Goal: Transaction & Acquisition: Purchase product/service

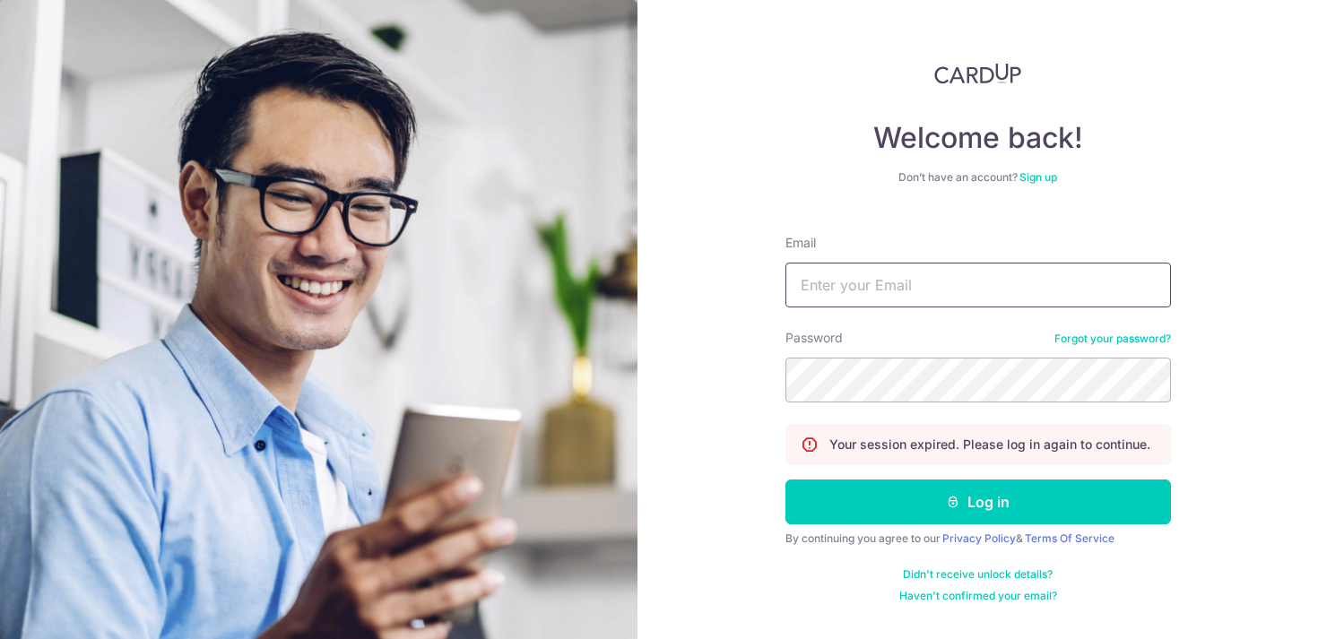
click at [895, 295] on input "Email" at bounding box center [977, 285] width 385 height 45
type input "saeromlee.kolao@gmail.com"
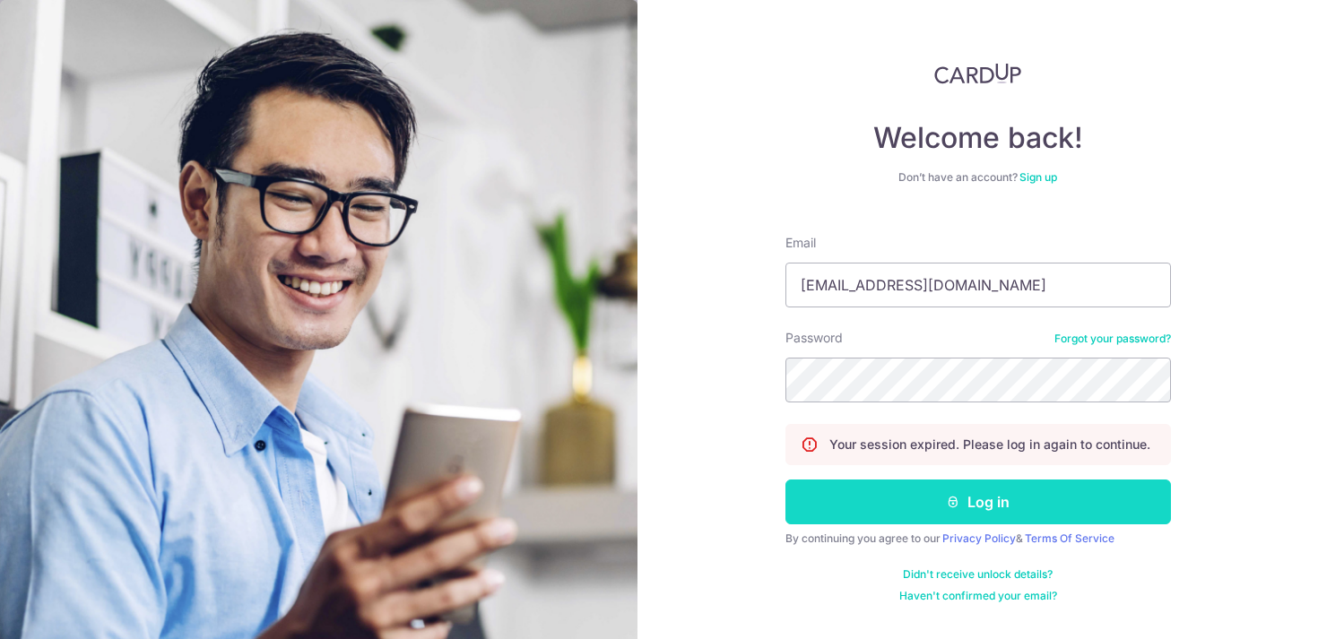
click at [931, 489] on button "Log in" at bounding box center [977, 502] width 385 height 45
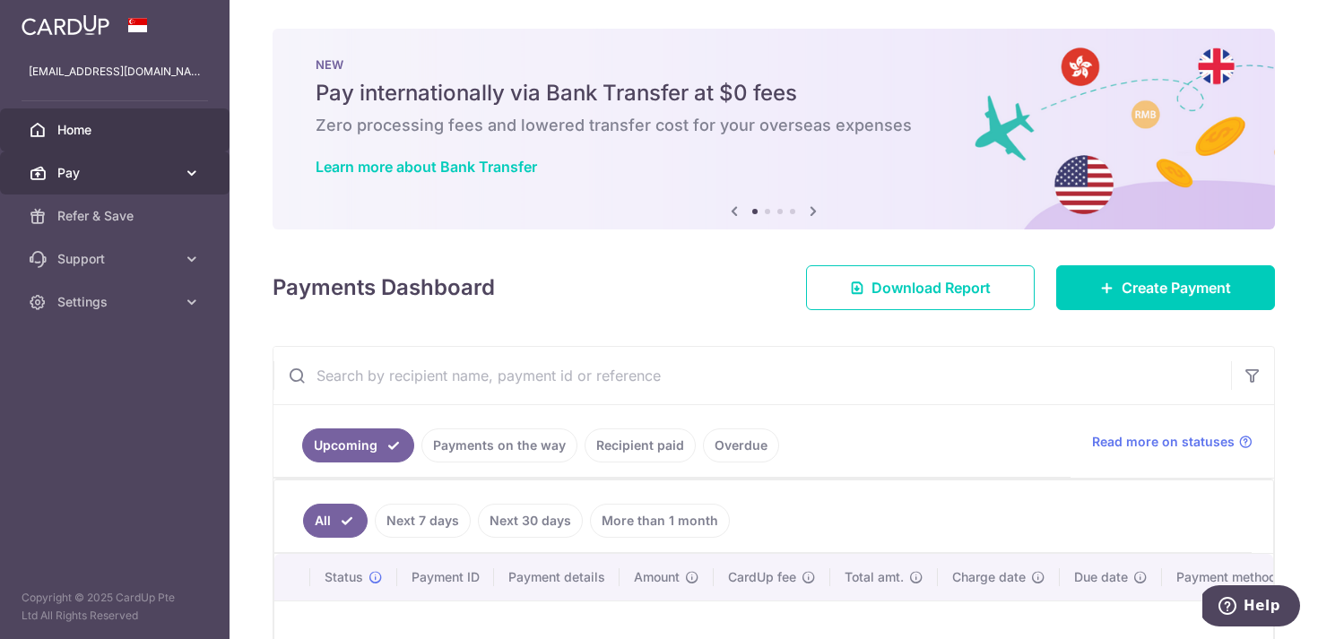
click at [54, 164] on link "Pay" at bounding box center [115, 173] width 230 height 43
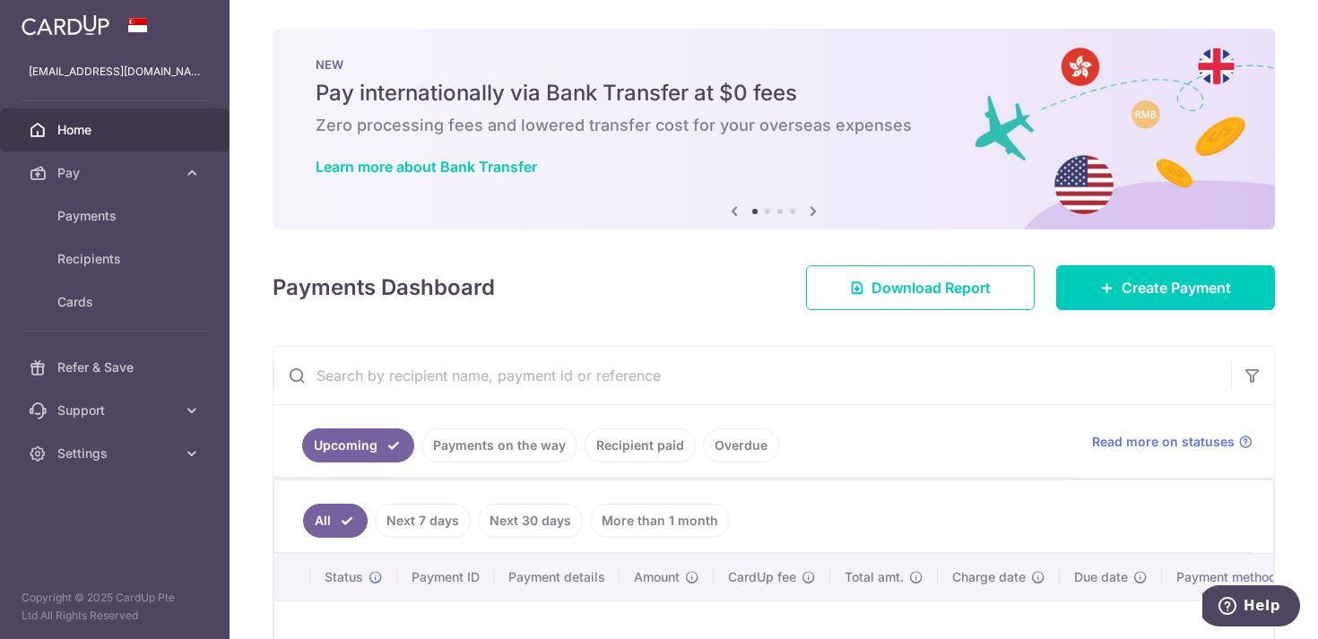
click at [809, 212] on icon at bounding box center [813, 211] width 22 height 22
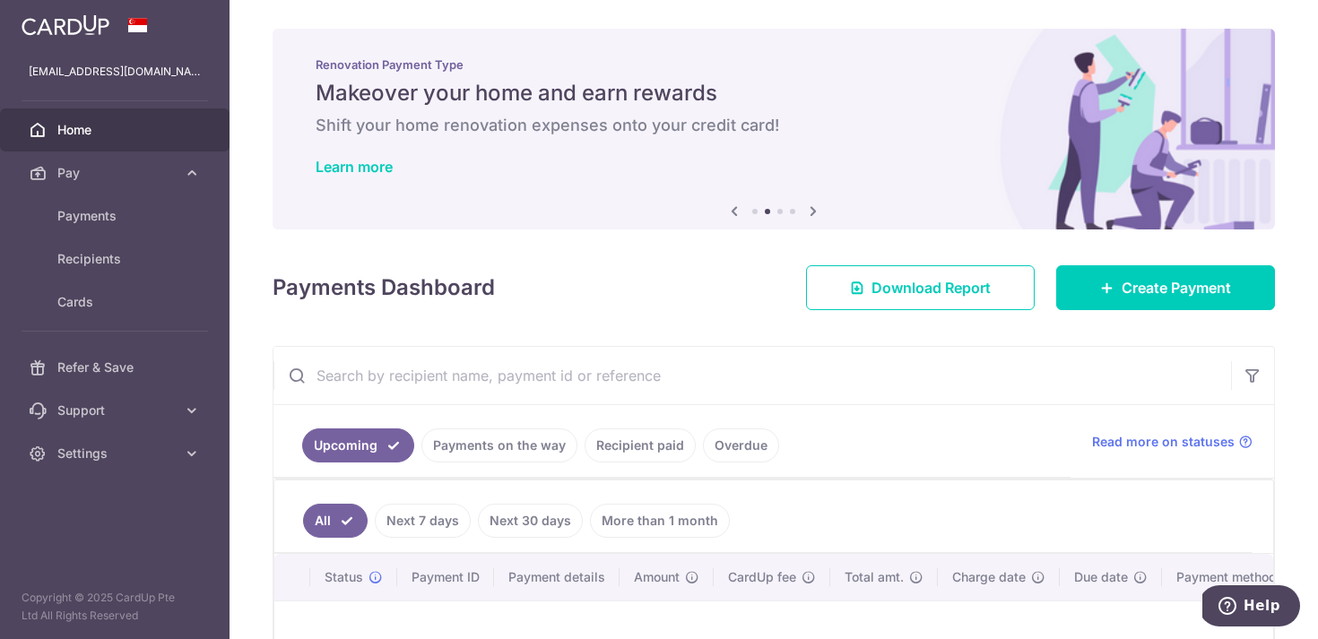
click at [809, 212] on icon at bounding box center [813, 211] width 22 height 22
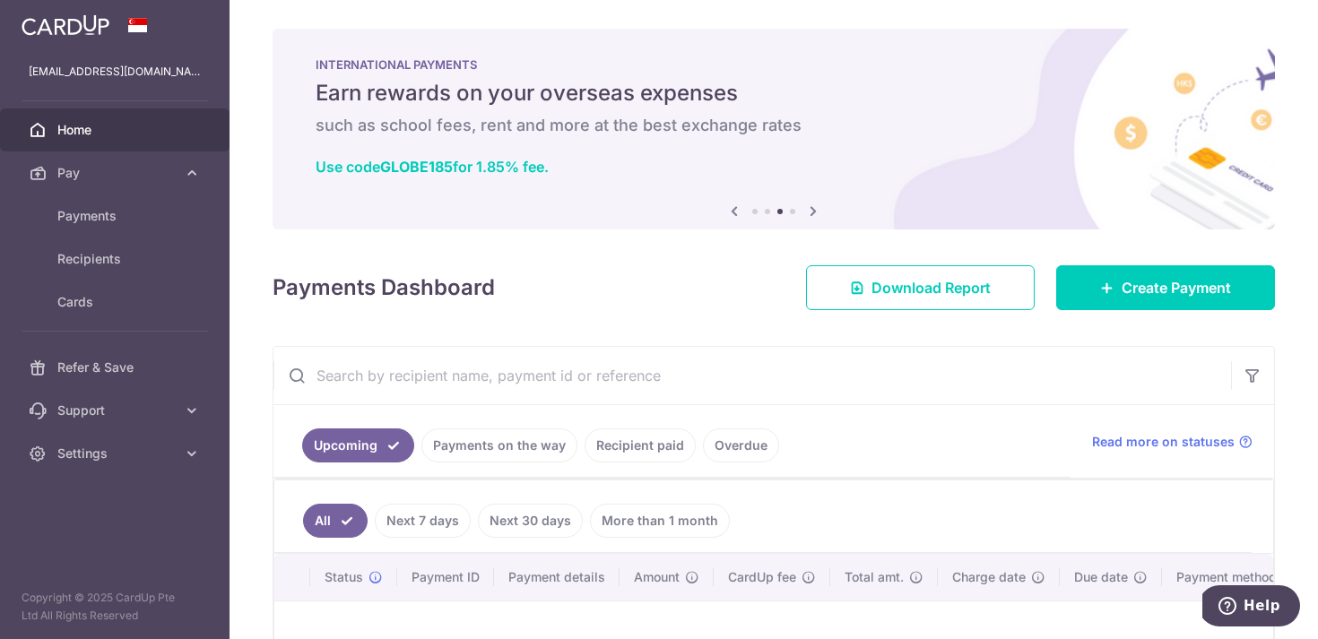
click at [809, 212] on icon at bounding box center [813, 211] width 22 height 22
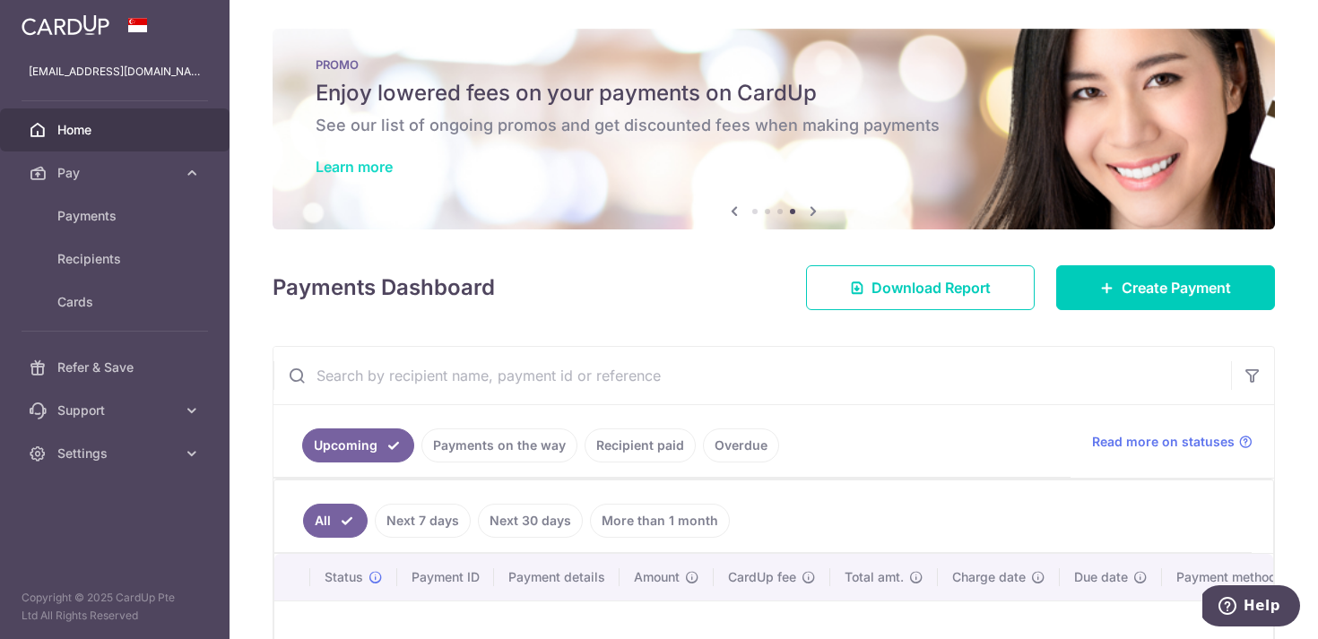
click at [368, 174] on link "Learn more" at bounding box center [354, 167] width 77 height 18
click at [376, 170] on link "Learn more" at bounding box center [354, 167] width 77 height 18
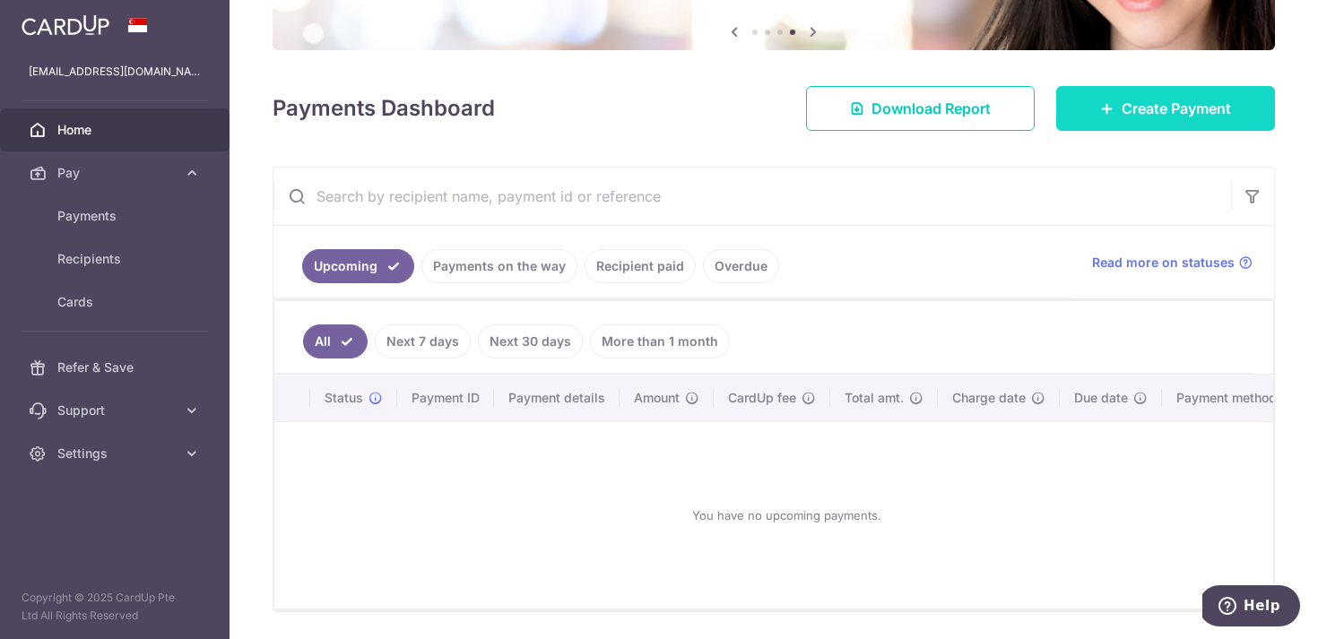
click at [1122, 113] on span "Create Payment" at bounding box center [1176, 109] width 109 height 22
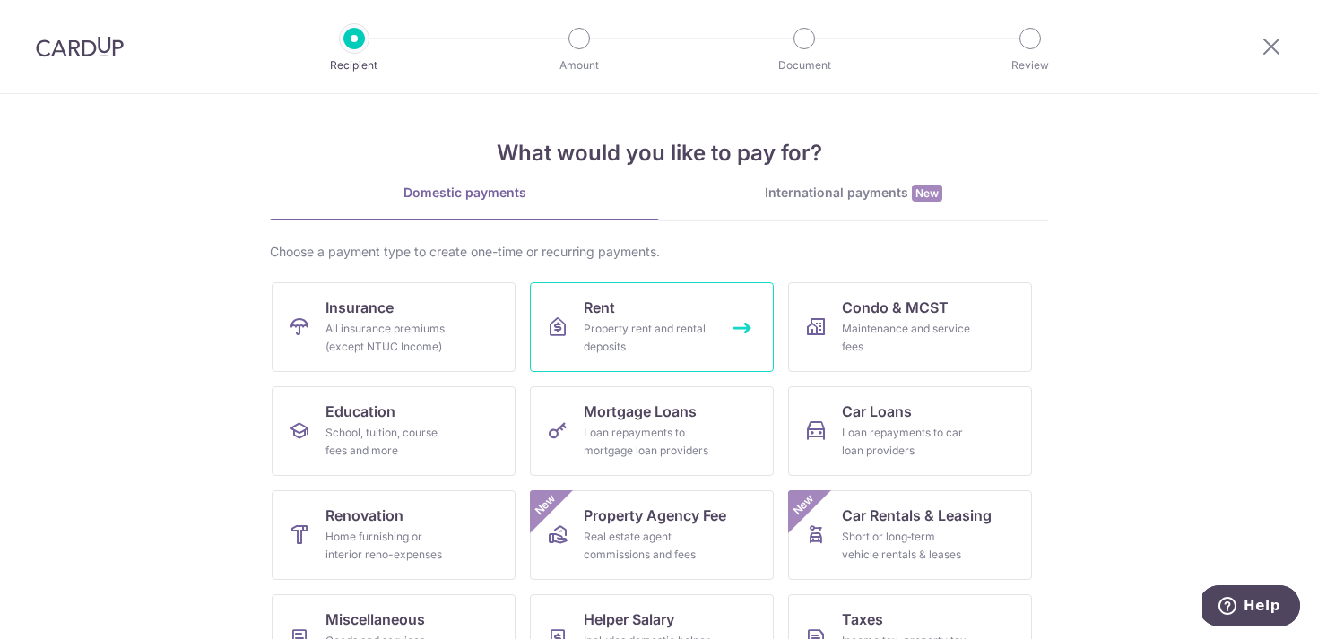
click at [619, 318] on link "Rent Property rent and rental deposits" at bounding box center [652, 327] width 244 height 90
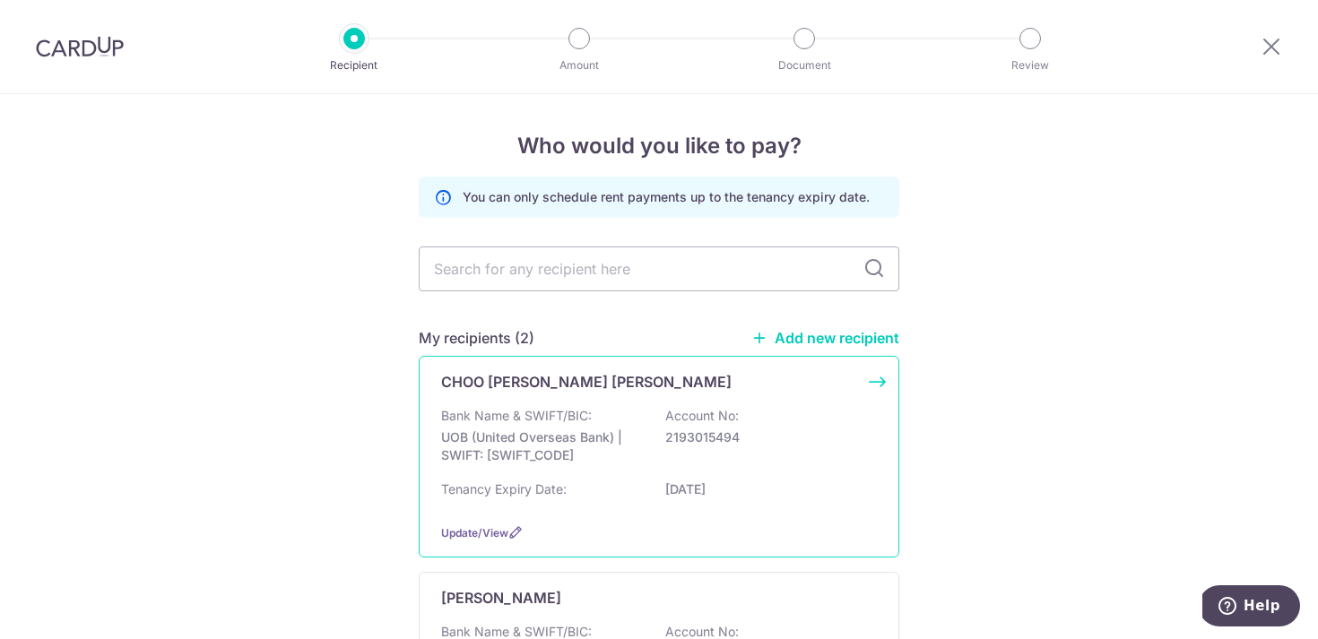
click at [573, 399] on div "CHOO CHIH CHIEN BENJAMIN Bank Name & SWIFT/BIC: UOB (United Overseas Bank) | SW…" at bounding box center [659, 457] width 481 height 202
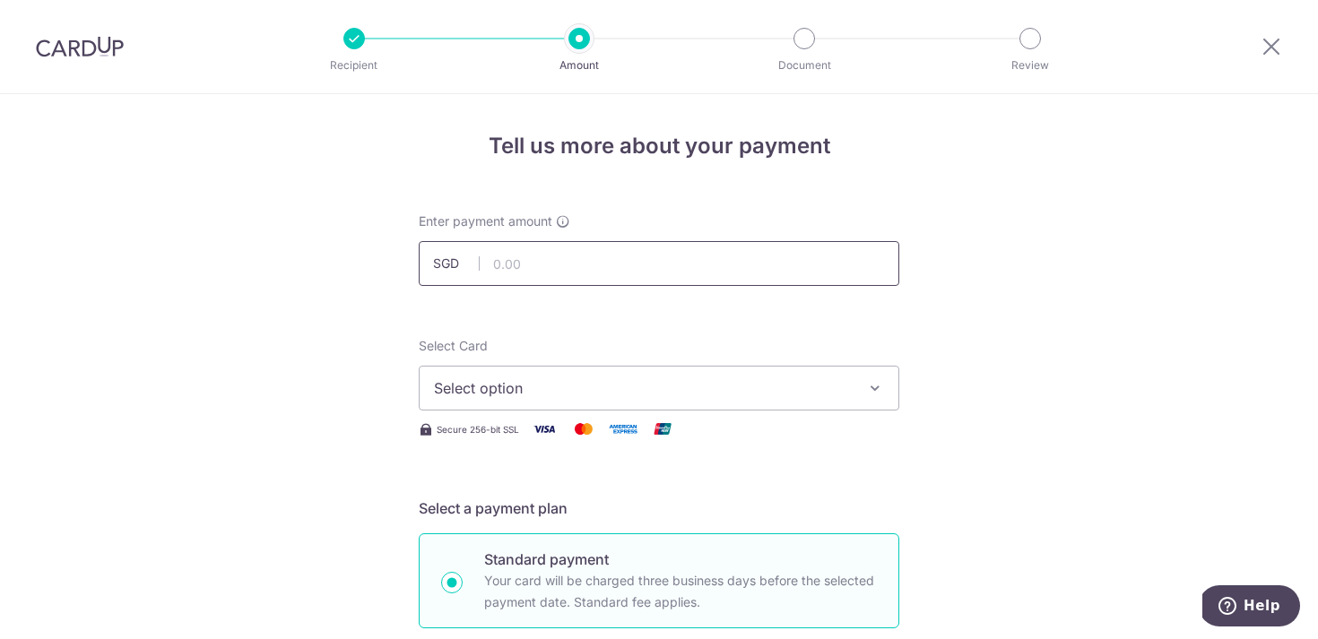
click at [568, 258] on input "text" at bounding box center [659, 263] width 481 height 45
click at [551, 403] on button "Select option" at bounding box center [659, 388] width 481 height 45
type input "4,000.00"
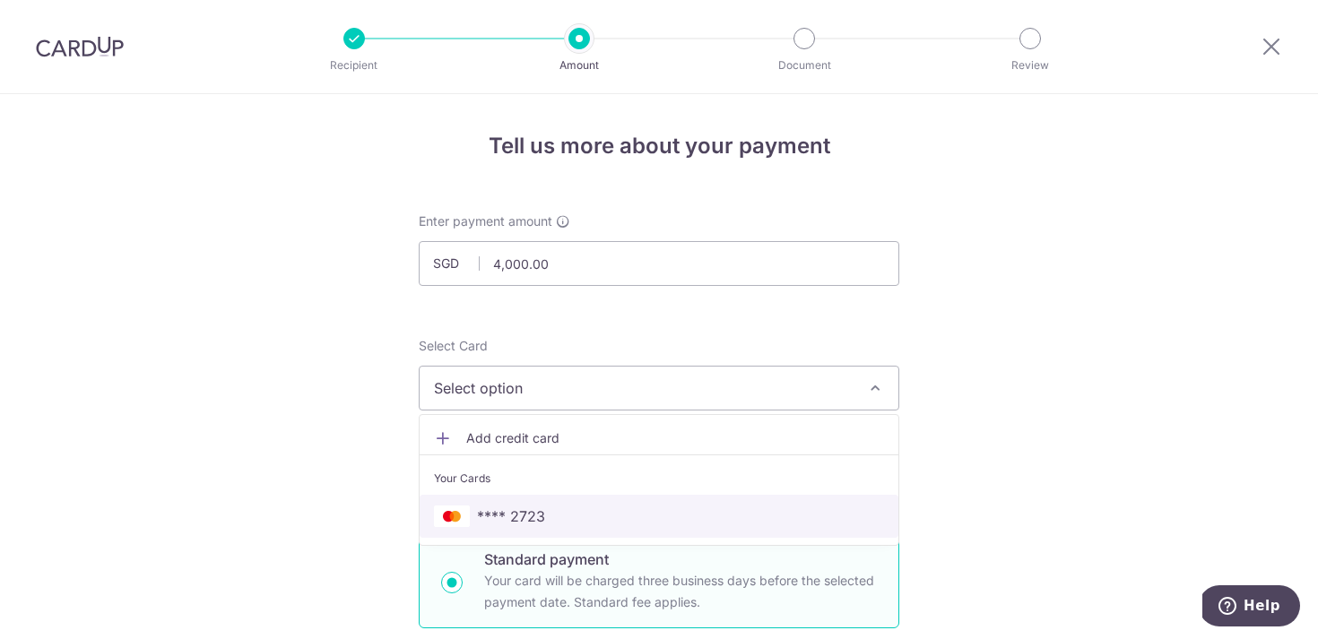
click at [539, 521] on span "**** 2723" at bounding box center [511, 517] width 68 height 22
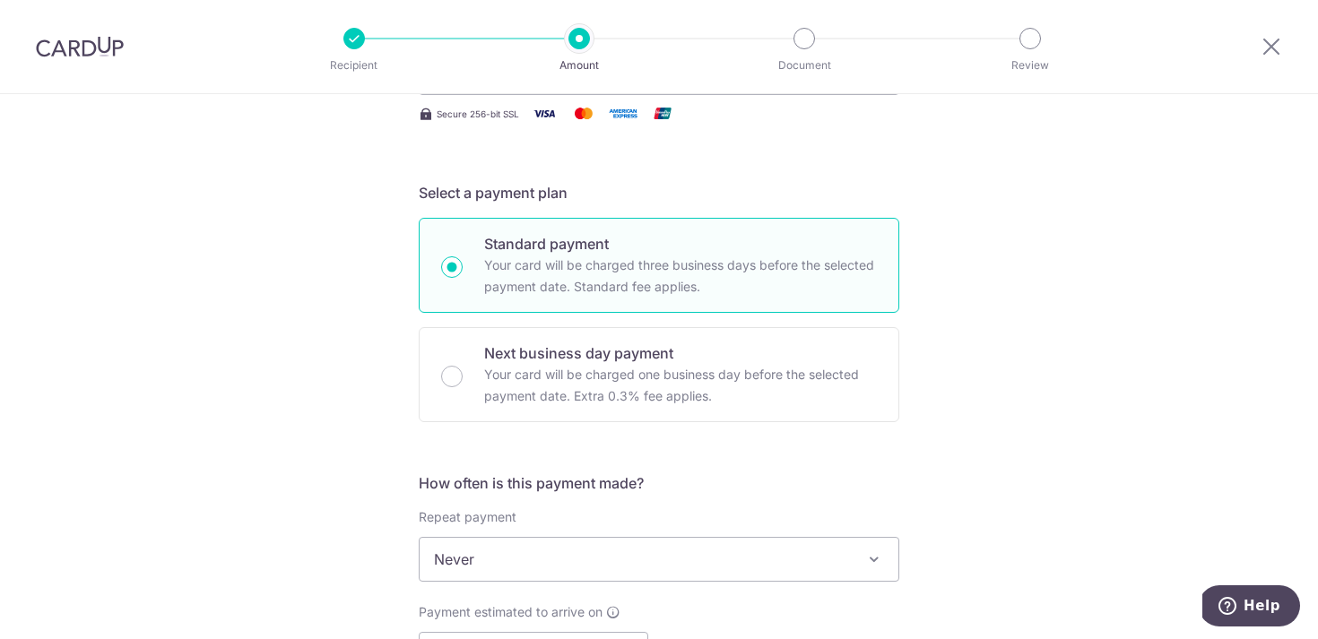
scroll to position [481, 0]
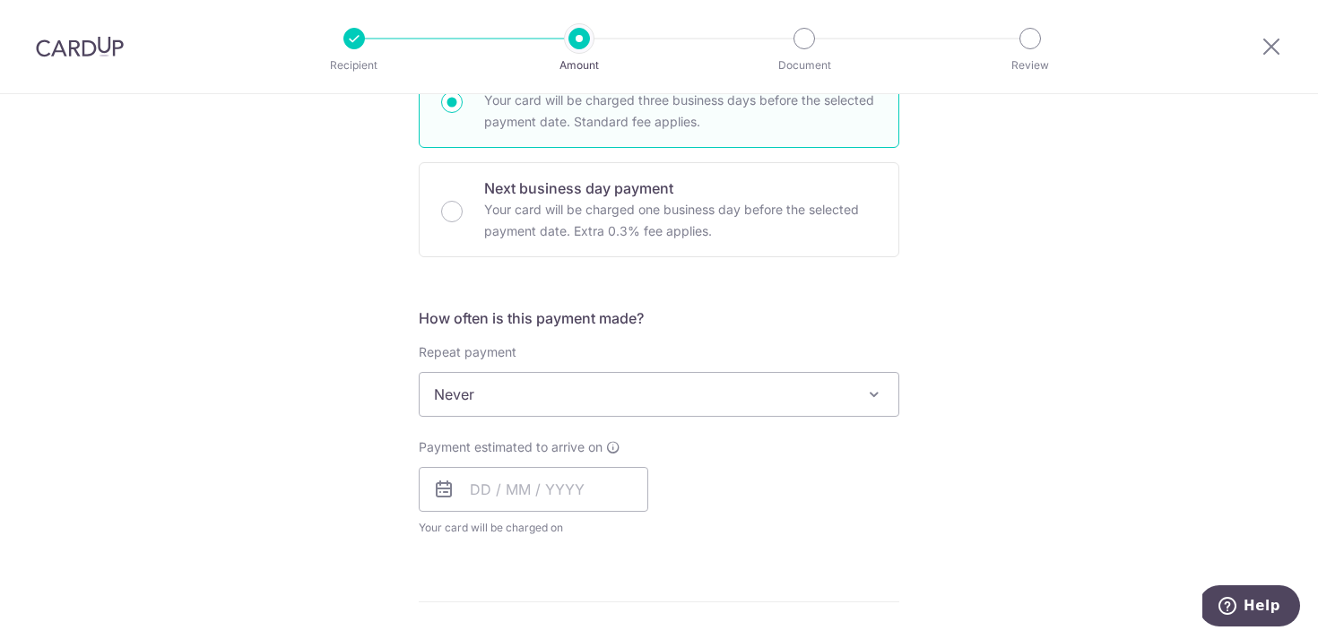
click at [507, 514] on div "Payment estimated to arrive on Your card will be charged on for the first payme…" at bounding box center [534, 487] width 230 height 99
click at [518, 496] on input "text" at bounding box center [534, 489] width 230 height 45
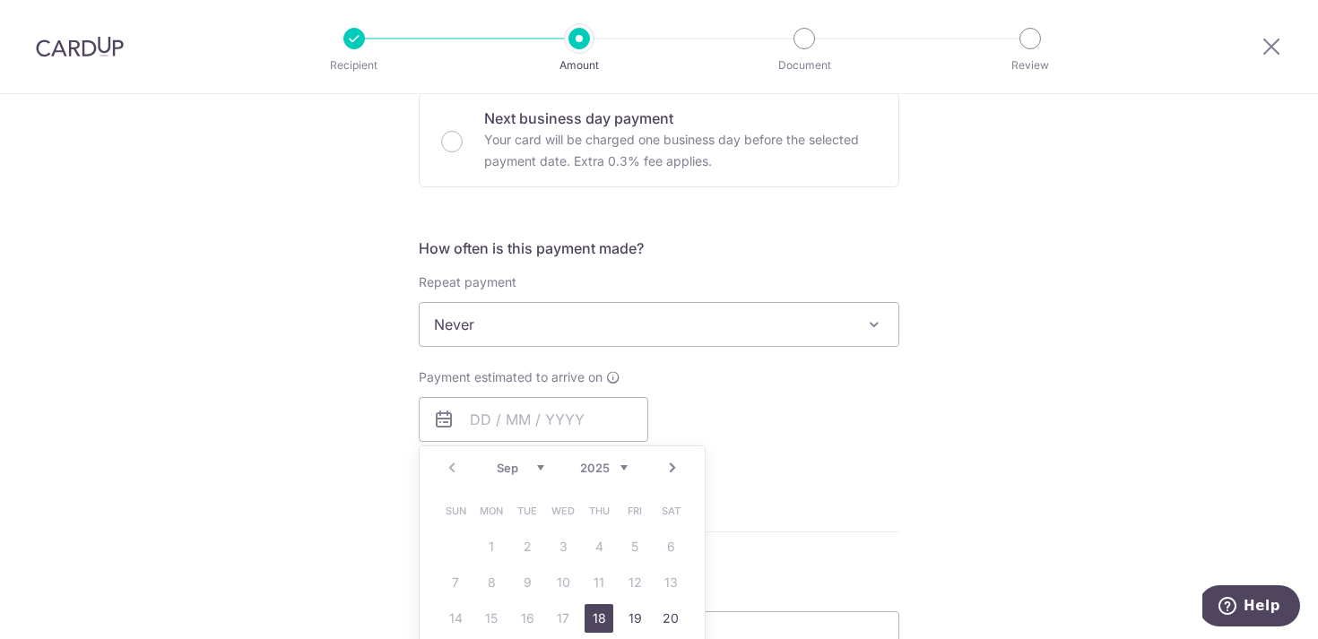
click at [666, 470] on link "Next" at bounding box center [673, 468] width 22 height 22
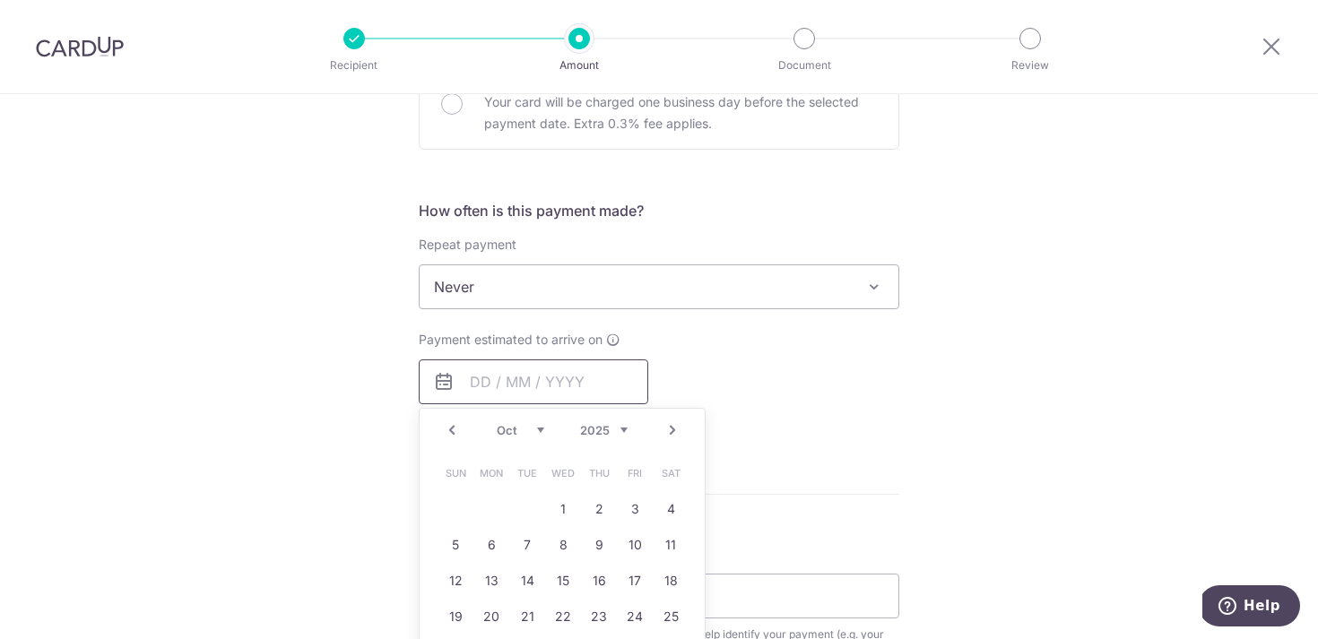
scroll to position [602, 0]
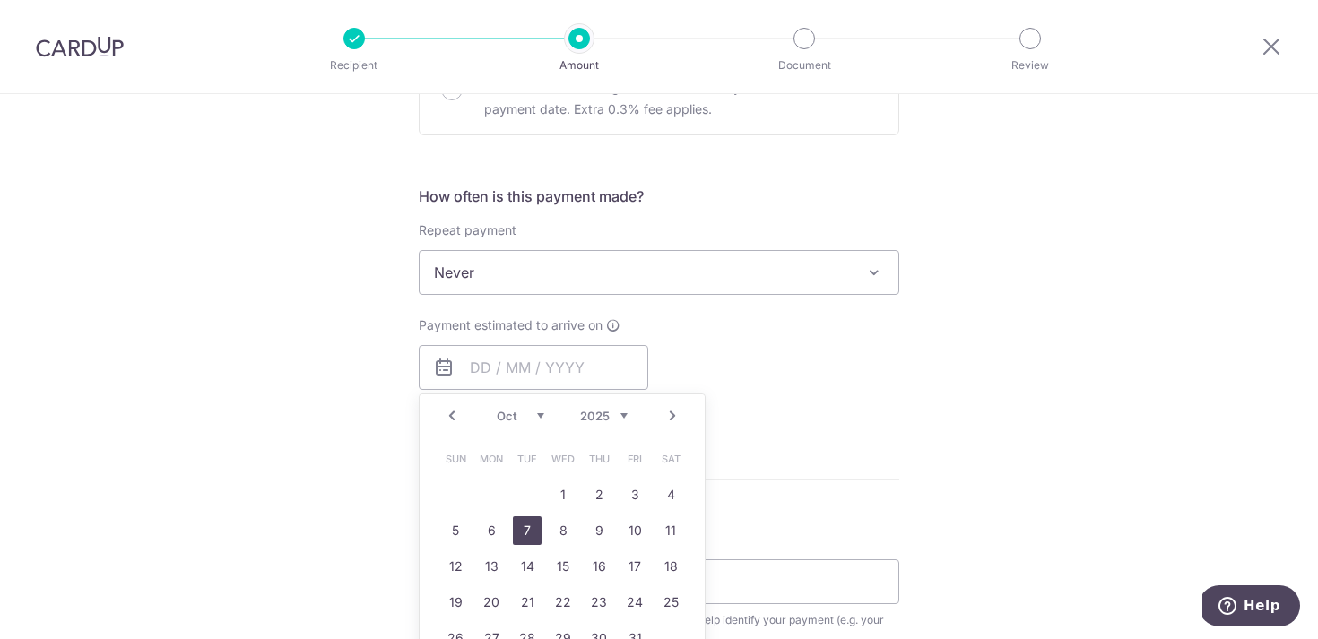
click at [525, 531] on link "7" at bounding box center [527, 530] width 29 height 29
type input "07/10/2025"
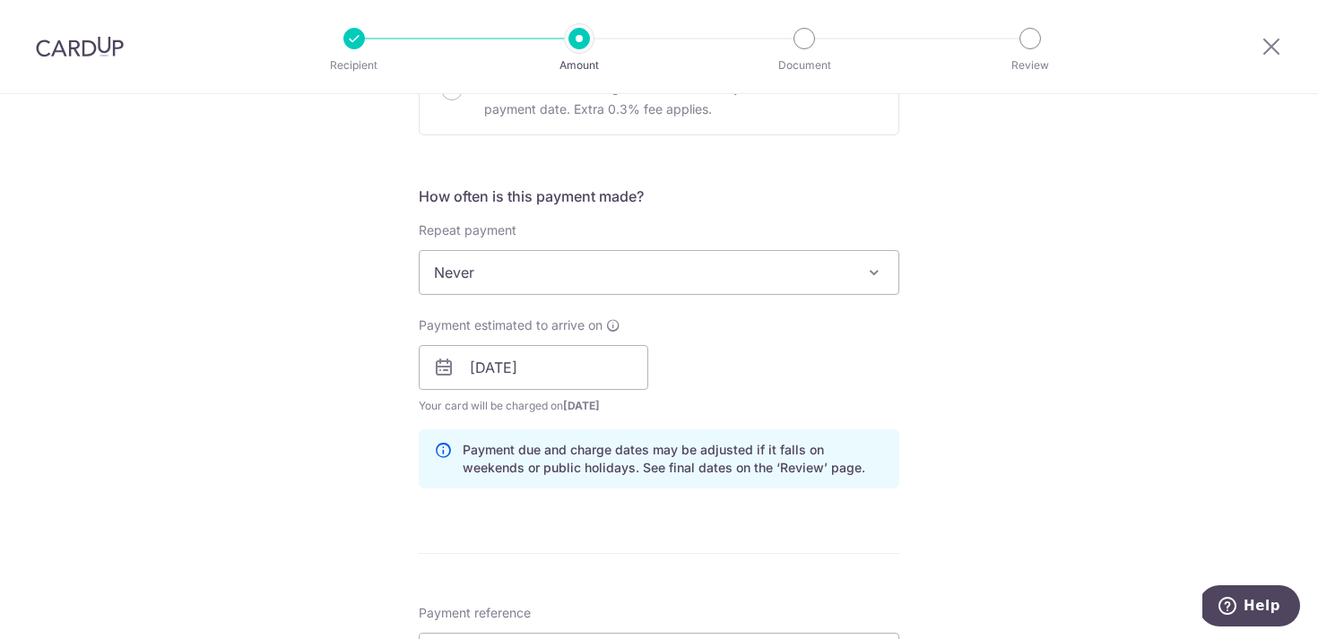
scroll to position [801, 0]
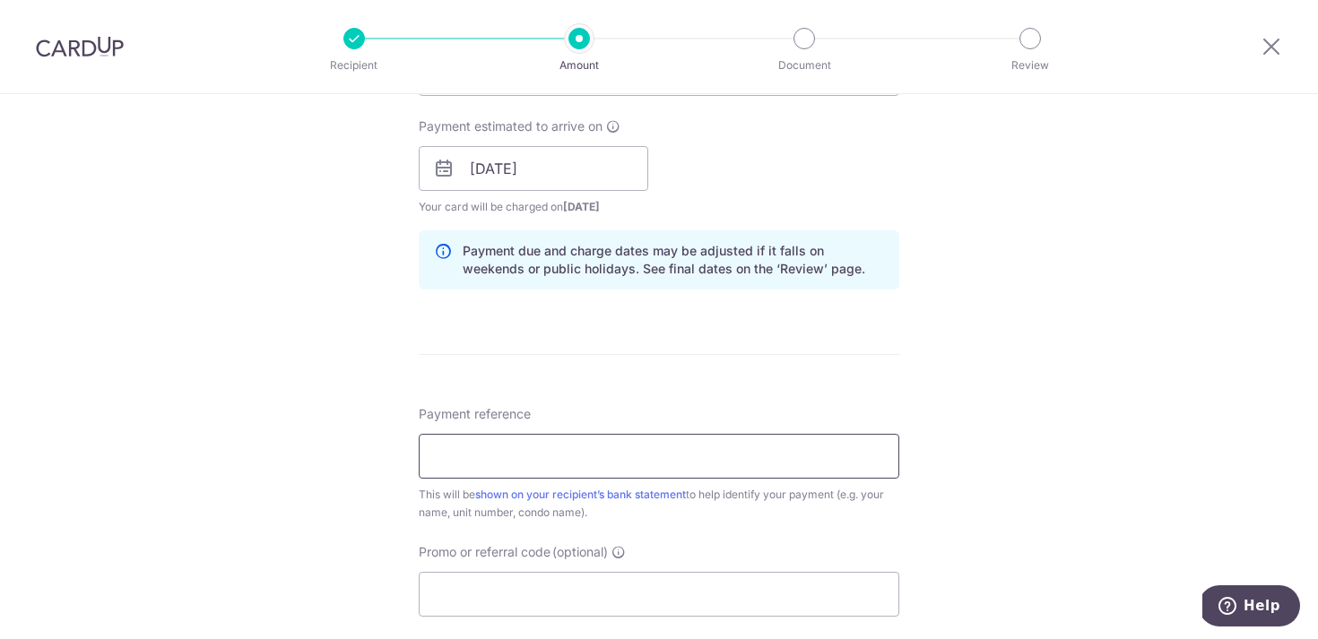
click at [753, 435] on input "Payment reference" at bounding box center [659, 456] width 481 height 45
paste input "SAVERENT179"
type input "SAVERENT179"
click at [957, 348] on div "Tell us more about your payment Enter payment amount SGD 4,000.00 4000.00 Selec…" at bounding box center [659, 140] width 1318 height 1695
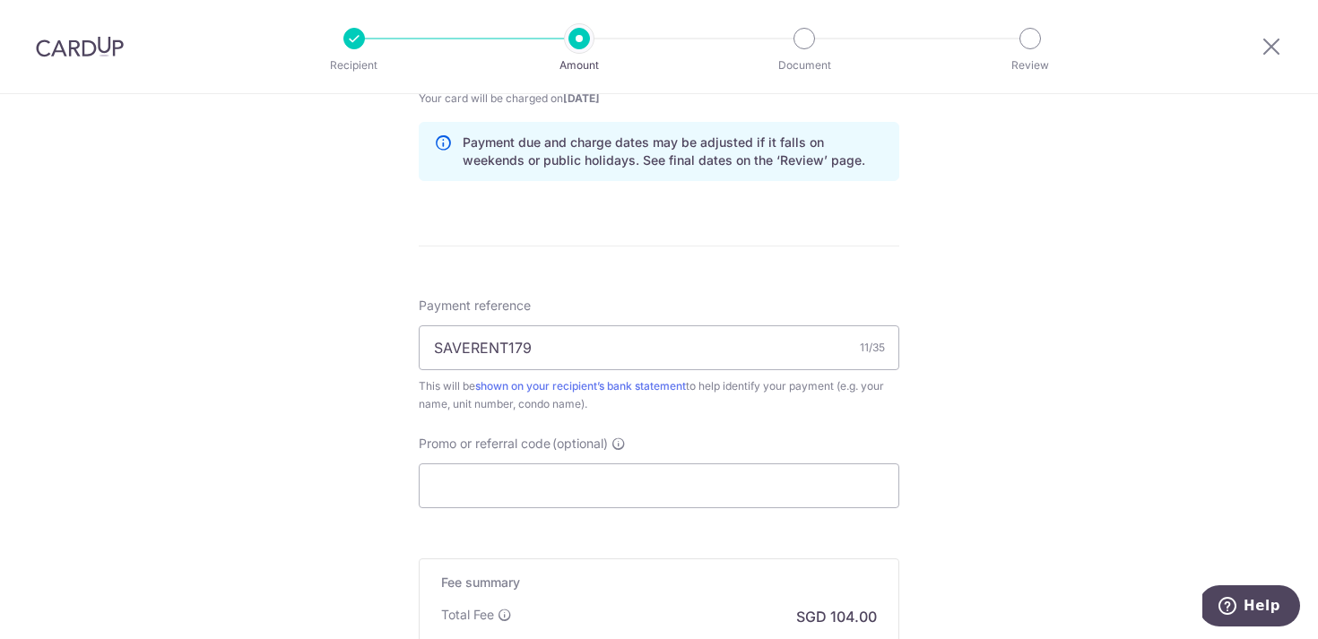
scroll to position [934, 0]
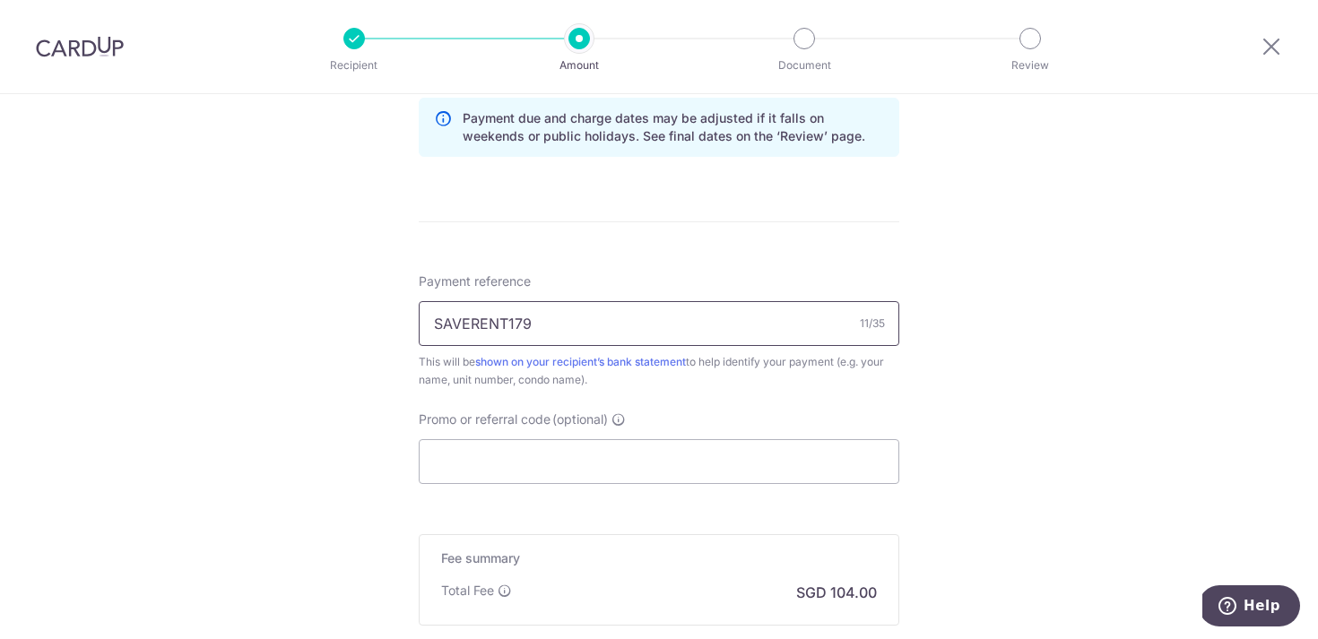
drag, startPoint x: 586, startPoint y: 328, endPoint x: 411, endPoint y: 323, distance: 175.8
click at [411, 323] on div "Tell us more about your payment Enter payment amount SGD 4,000.00 4000.00 Selec…" at bounding box center [659, 7] width 1318 height 1695
click at [501, 463] on input "Promo or referral code (optional)" at bounding box center [659, 461] width 481 height 45
paste input "SAVERENT179"
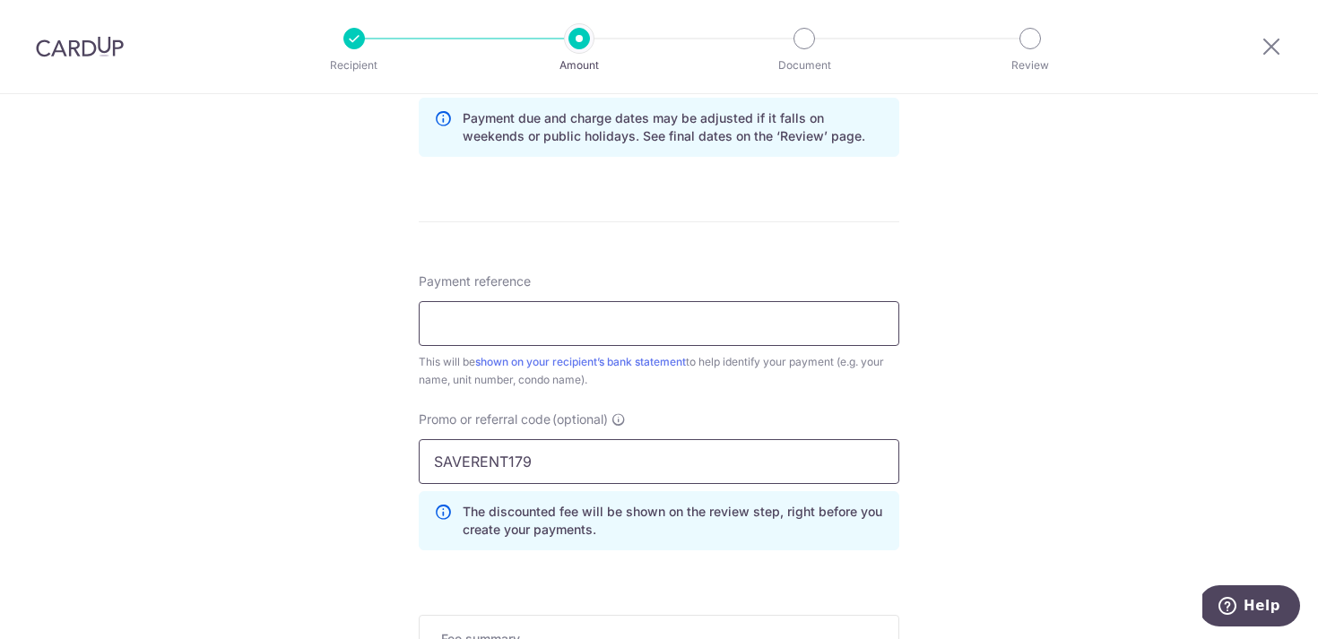
type input "SAVERENT179"
click at [509, 326] on input "Payment reference" at bounding box center [659, 323] width 481 height 45
type input "LG0447"
click at [957, 437] on div "Tell us more about your payment Enter payment amount SGD 4,000.00 4000.00 Selec…" at bounding box center [659, 48] width 1318 height 1776
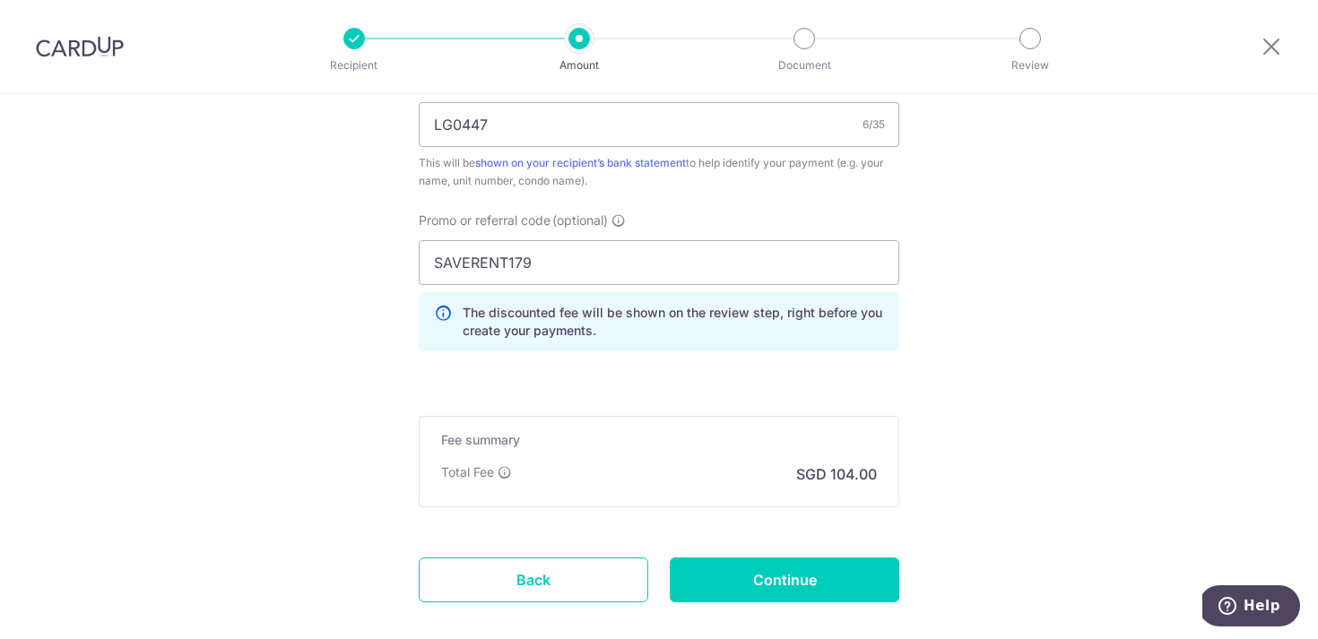
scroll to position [1167, 0]
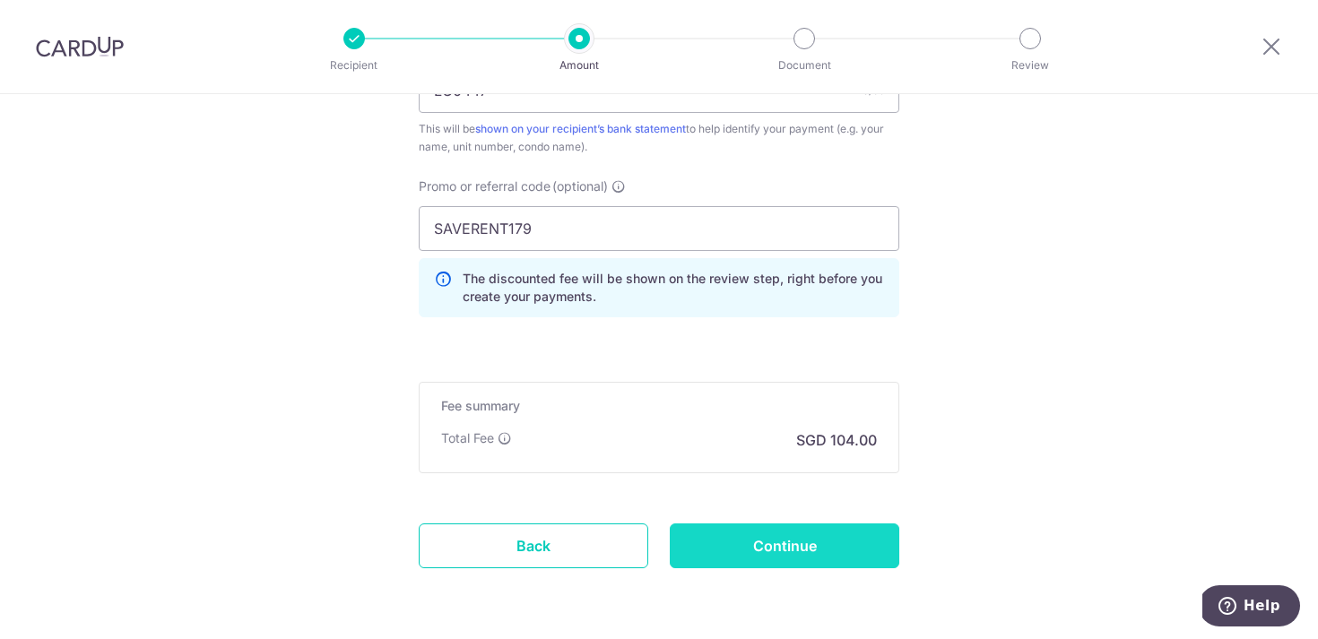
click at [793, 541] on input "Continue" at bounding box center [785, 546] width 230 height 45
type input "Create Schedule"
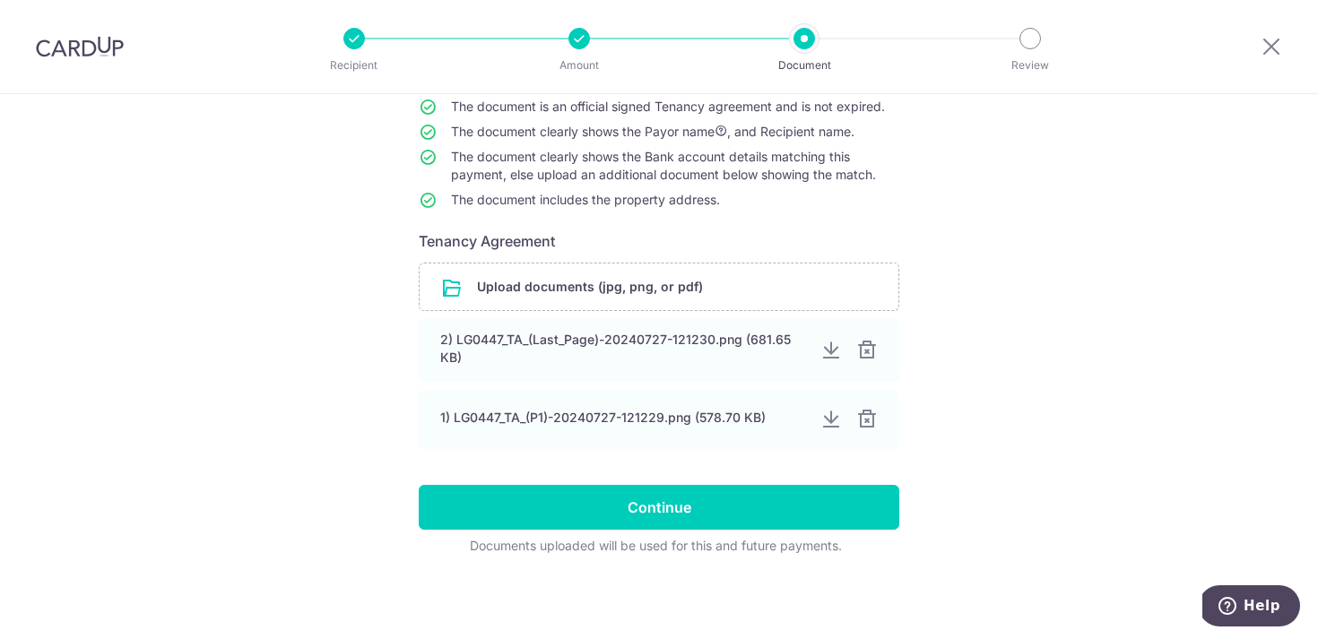
scroll to position [174, 0]
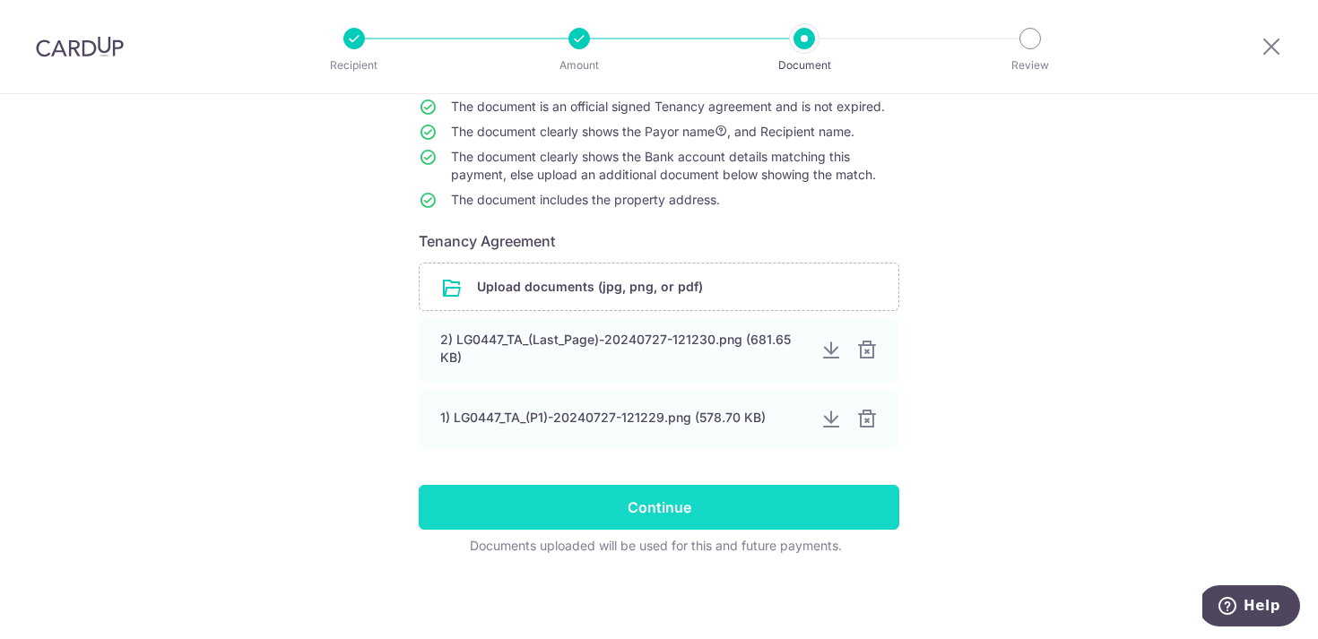
click at [784, 517] on input "Continue" at bounding box center [659, 507] width 481 height 45
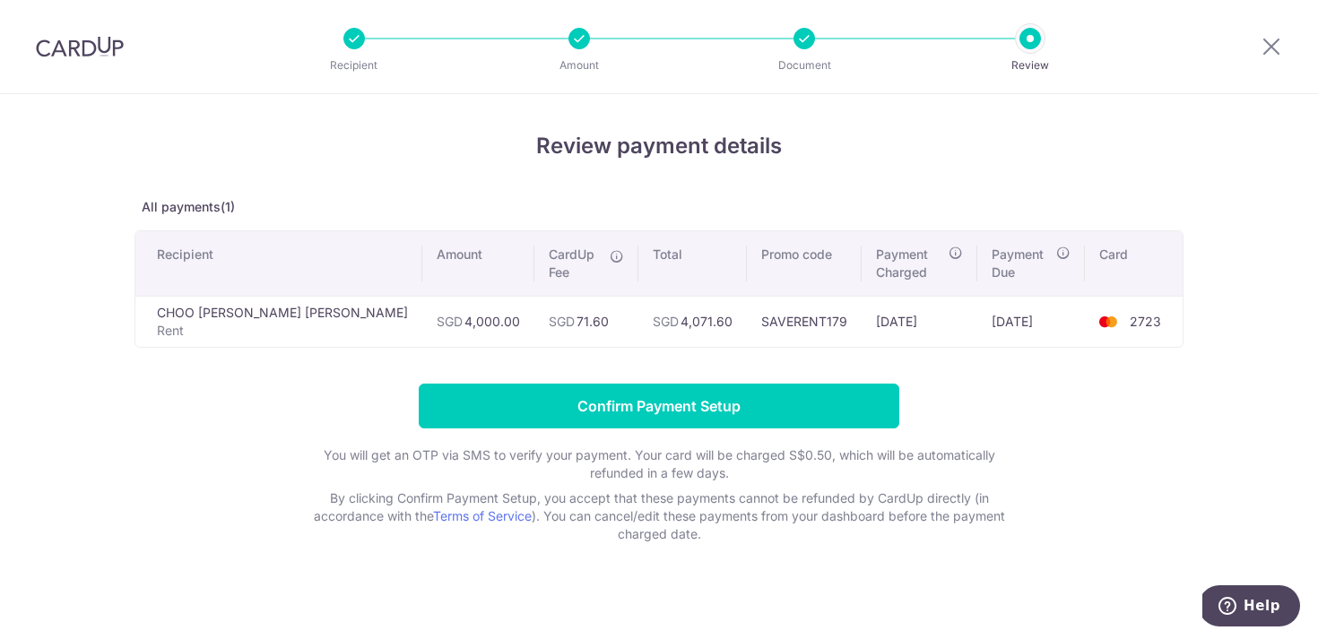
drag, startPoint x: 369, startPoint y: 321, endPoint x: 798, endPoint y: 316, distance: 428.6
click at [798, 316] on tr "CHOO CHIH CHIEN BENJAMIN Rent SGD 4,000.00 SGD 71.60 SGD 4,071.60 SAVERENT179 0…" at bounding box center [658, 321] width 1047 height 51
copy tr "SGD 4,000.00 SGD 71.60 SGD 4,071.60 SAVERENT179"
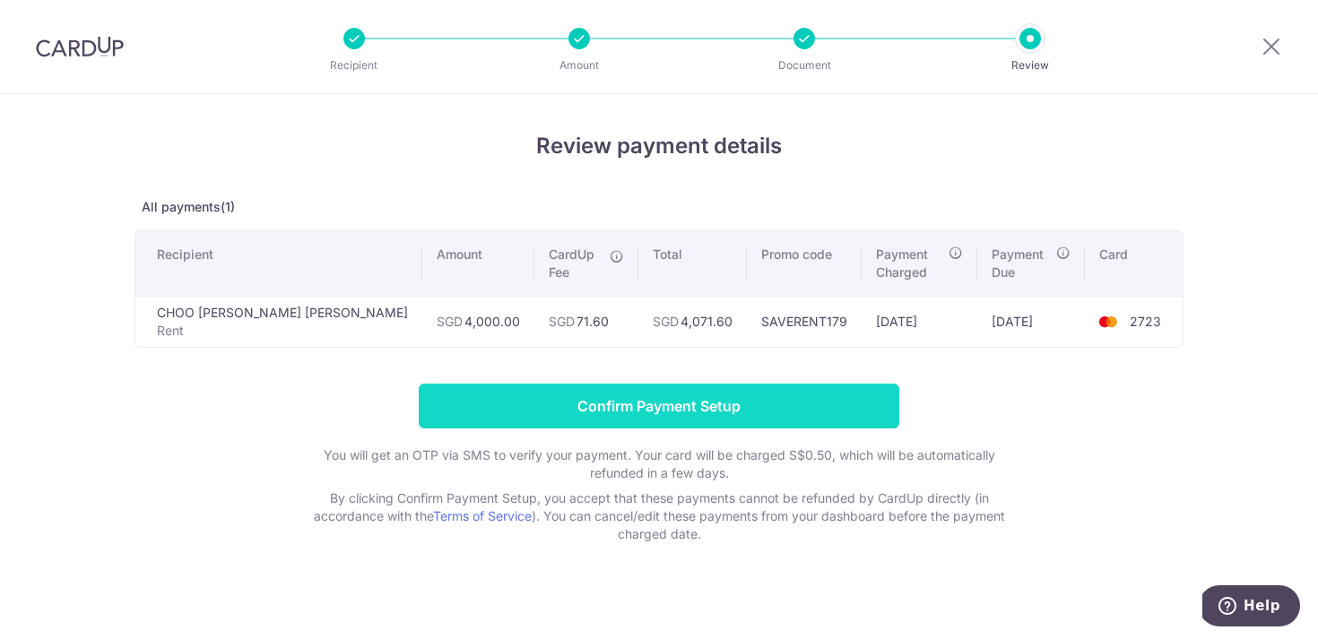
click at [671, 398] on input "Confirm Payment Setup" at bounding box center [659, 406] width 481 height 45
